Goal: Transaction & Acquisition: Purchase product/service

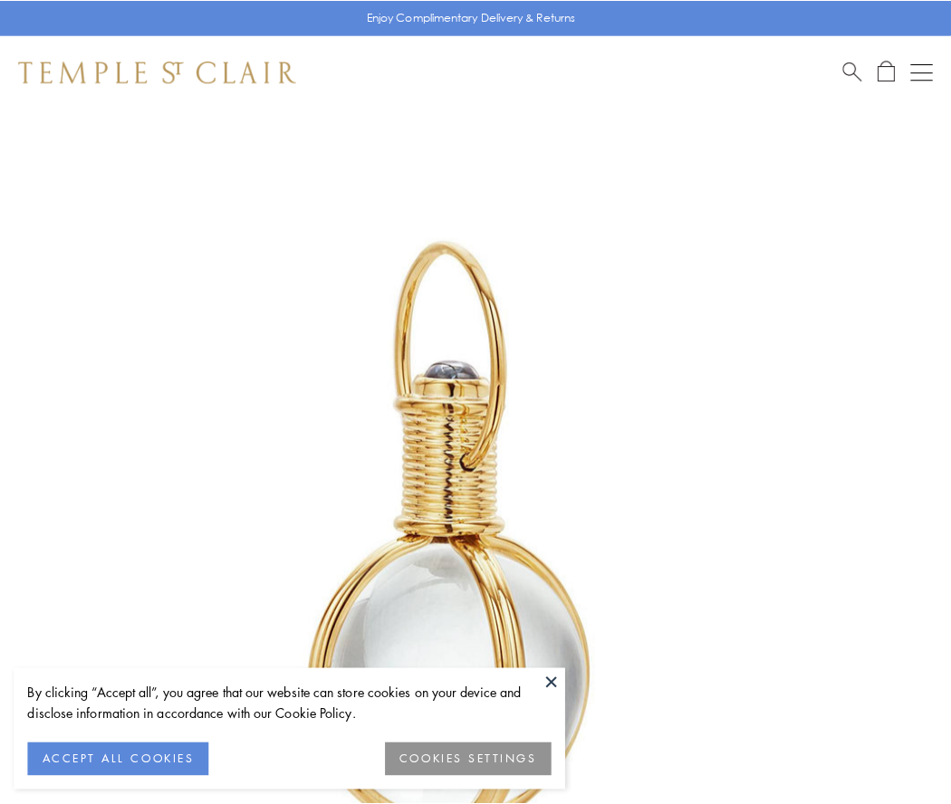
scroll to position [473, 0]
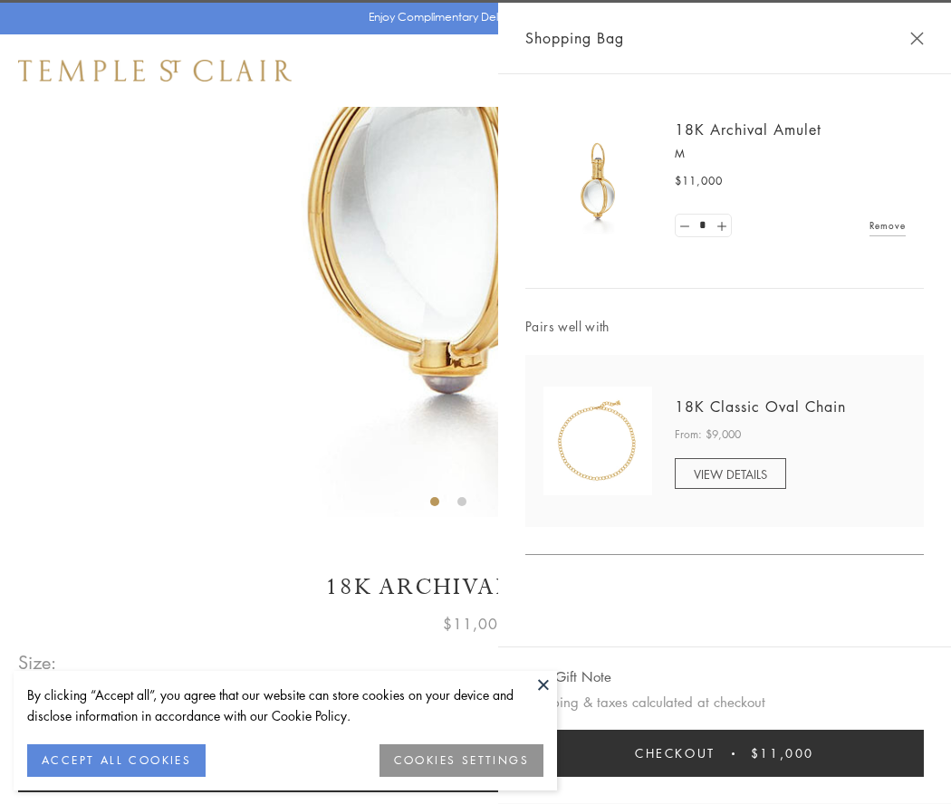
click at [724, 753] on button "Checkout $11,000" at bounding box center [724, 753] width 398 height 47
